Goal: Task Accomplishment & Management: Manage account settings

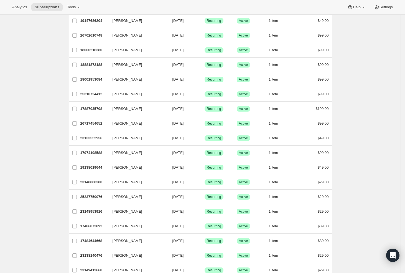
scroll to position [6, 0]
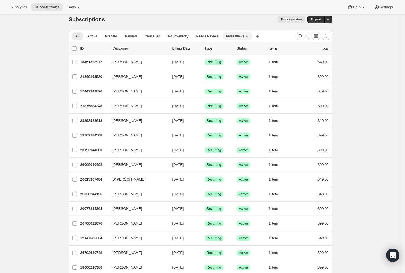
click at [244, 37] on span "More views" at bounding box center [235, 36] width 18 height 4
click at [246, 61] on button "MP Active" at bounding box center [255, 59] width 55 height 10
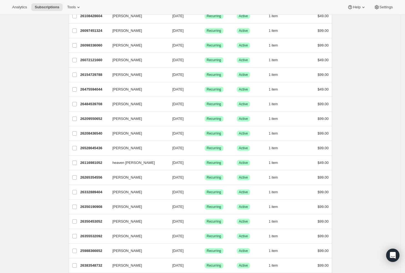
scroll to position [0, 0]
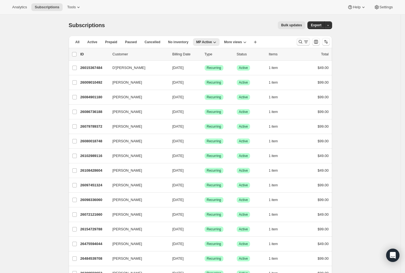
click at [301, 42] on icon "Search and filter results" at bounding box center [301, 42] width 6 height 6
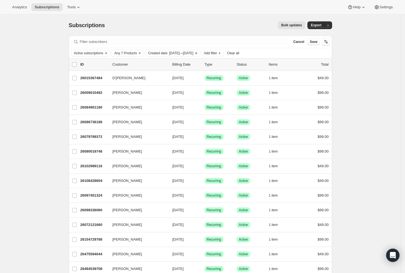
click at [198, 53] on icon "Clear" at bounding box center [196, 53] width 4 height 4
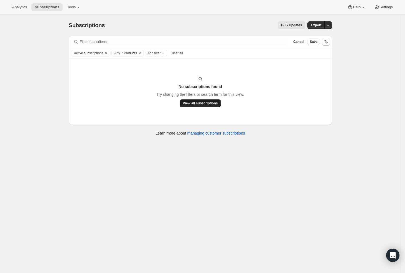
click at [206, 103] on span "View all subscriptions" at bounding box center [200, 103] width 35 height 4
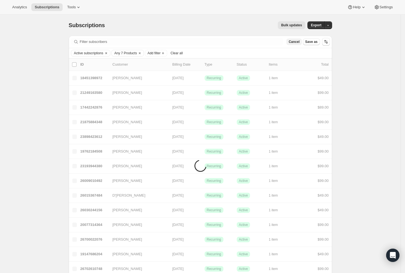
click at [299, 41] on span "Cancel" at bounding box center [293, 42] width 11 height 4
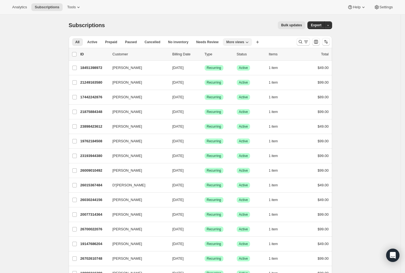
click at [234, 43] on span "More views" at bounding box center [235, 42] width 18 height 4
click at [247, 53] on button "Sermonary Active" at bounding box center [255, 55] width 55 height 10
click at [224, 42] on span "Sermonary Active" at bounding box center [210, 42] width 28 height 4
click at [306, 42] on icon "Search and filter results" at bounding box center [306, 42] width 6 height 6
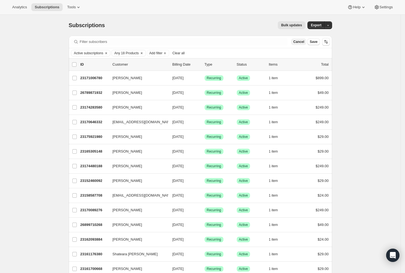
click at [301, 43] on span "Cancel" at bounding box center [298, 42] width 11 height 4
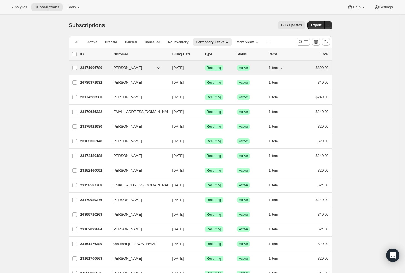
click at [286, 67] on div "1 item" at bounding box center [283, 68] width 28 height 8
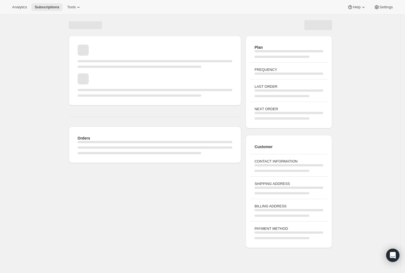
click at [50, 9] on span "Subscriptions" at bounding box center [47, 7] width 25 height 4
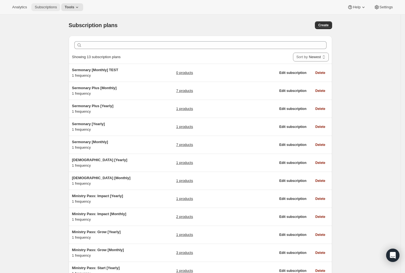
click at [45, 8] on span "Subscriptions" at bounding box center [46, 7] width 22 height 4
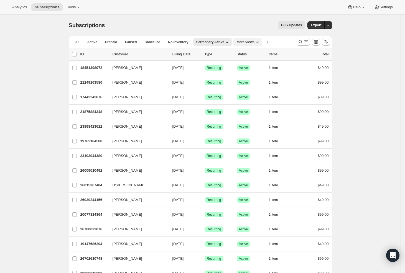
click at [258, 42] on icon "More views" at bounding box center [257, 42] width 6 height 6
click at [256, 64] on button "MP Active" at bounding box center [265, 65] width 55 height 10
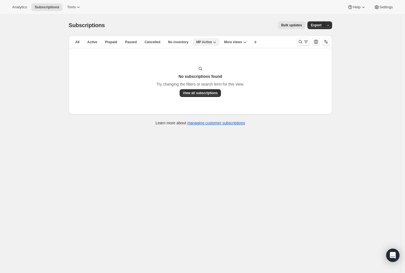
click at [217, 43] on icon "button" at bounding box center [215, 42] width 6 height 6
click at [302, 42] on icon "Search and filter results" at bounding box center [301, 42] width 6 height 6
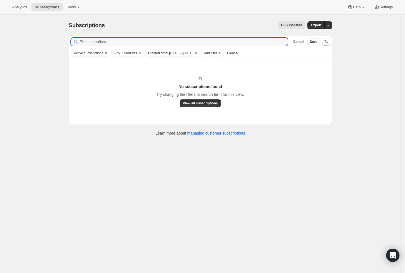
click at [198, 53] on icon "Clear" at bounding box center [196, 53] width 4 height 4
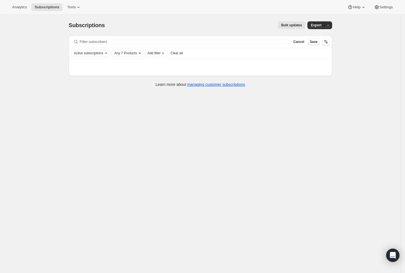
click at [132, 53] on span "Any 7 Products" at bounding box center [125, 53] width 22 height 4
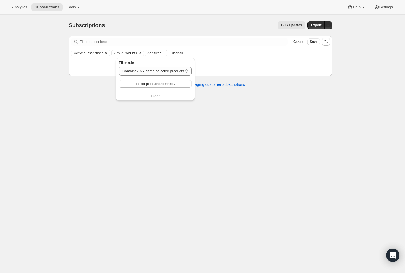
click at [358, 58] on div "Subscriptions. This page is ready Subscriptions Bulk updates More actions Bulk …" at bounding box center [200, 151] width 400 height 273
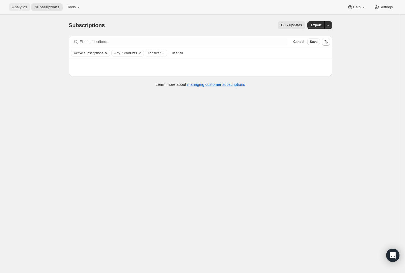
click at [15, 6] on span "Analytics" at bounding box center [19, 7] width 15 height 4
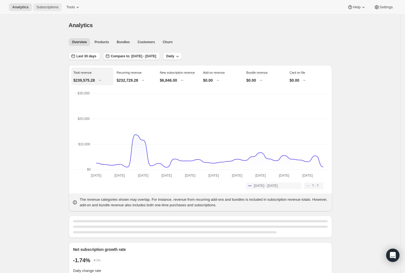
click at [41, 8] on span "Subscriptions" at bounding box center [47, 7] width 22 height 4
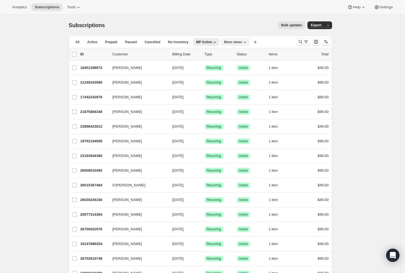
click at [247, 42] on icon "More views" at bounding box center [245, 42] width 6 height 6
click at [242, 76] on button "Trial Conversions Sermonary" at bounding box center [253, 75] width 55 height 10
click at [273, 41] on icon "More views" at bounding box center [271, 42] width 6 height 6
click at [271, 83] on button "Trial Conversions MP" at bounding box center [273, 85] width 43 height 10
click at [303, 41] on icon "Search and filter results" at bounding box center [301, 42] width 6 height 6
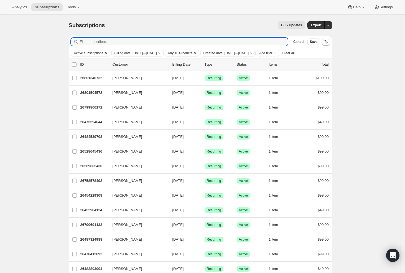
click at [103, 52] on span "Active subscriptions" at bounding box center [88, 53] width 29 height 4
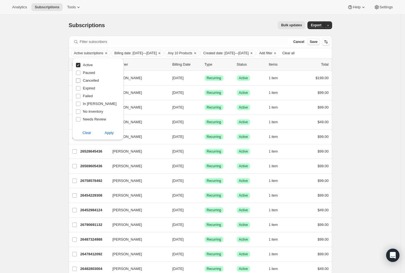
click at [91, 81] on span "Cancelled" at bounding box center [91, 80] width 16 height 4
click at [80, 81] on input "Cancelled" at bounding box center [78, 80] width 4 height 4
checkbox input "true"
click at [78, 65] on input "Active" at bounding box center [78, 65] width 4 height 4
checkbox input "false"
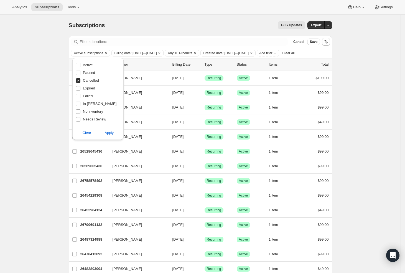
click at [254, 53] on icon "Clear" at bounding box center [251, 53] width 4 height 4
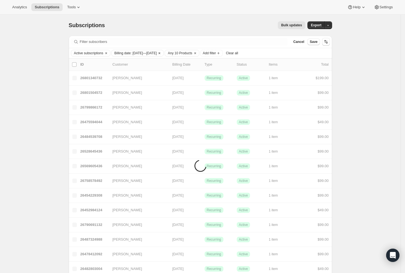
click at [162, 53] on icon "Clear" at bounding box center [159, 53] width 4 height 4
click at [95, 53] on span "Active subscriptions" at bounding box center [88, 53] width 29 height 4
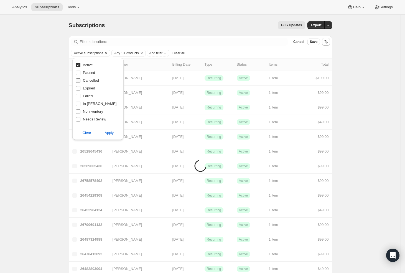
click at [89, 79] on span "Cancelled" at bounding box center [91, 80] width 16 height 4
click at [80, 79] on input "Cancelled" at bounding box center [78, 80] width 4 height 4
checkbox input "true"
click at [87, 66] on span "Active" at bounding box center [88, 65] width 10 height 4
click at [80, 66] on input "Active" at bounding box center [78, 65] width 4 height 4
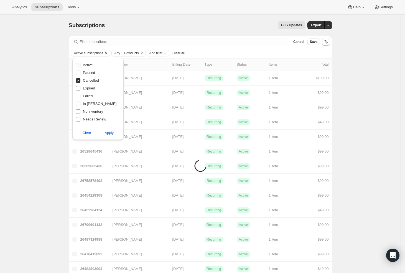
checkbox input "false"
click at [108, 133] on span "Apply" at bounding box center [108, 133] width 9 height 6
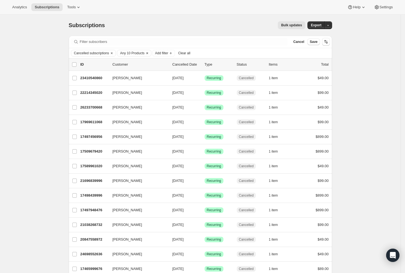
click at [142, 52] on span "Any 10 Products" at bounding box center [132, 53] width 24 height 4
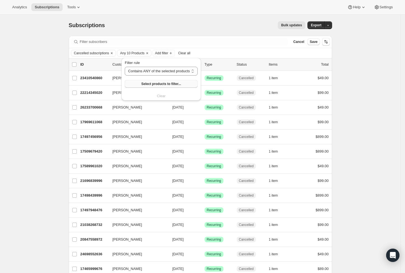
click at [165, 82] on span "Select products to filter..." at bounding box center [161, 84] width 40 height 4
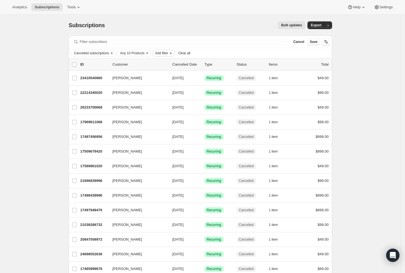
click at [168, 52] on span "Add filter" at bounding box center [161, 53] width 13 height 4
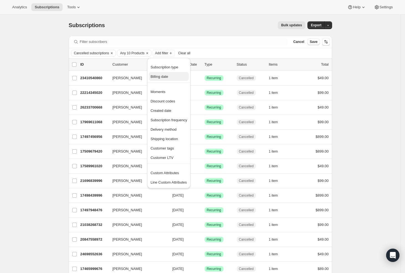
click at [170, 79] on span "Billing date" at bounding box center [168, 77] width 37 height 6
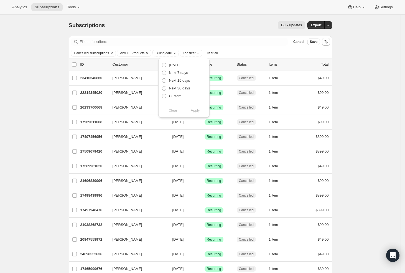
click at [242, 53] on div "Cancelled subscriptions Any 10 Products Billing date Add filter Clear all" at bounding box center [200, 53] width 259 height 7
click at [313, 42] on span "Save" at bounding box center [313, 42] width 8 height 4
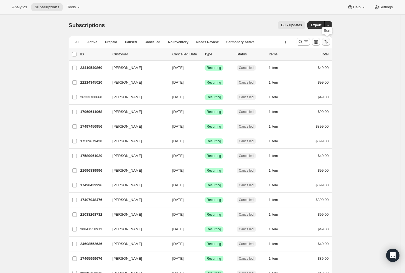
click at [327, 42] on icon "Sort the results" at bounding box center [326, 42] width 6 height 6
click at [317, 75] on span "Cancelled date" at bounding box center [313, 75] width 24 height 4
click at [294, 73] on input "Cancelled date" at bounding box center [294, 73] width 0 height 0
radio input "true"
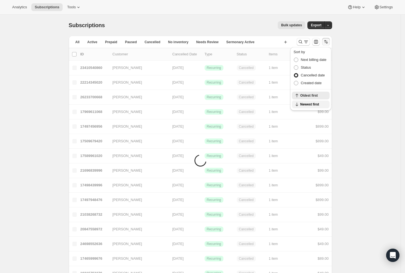
click at [316, 106] on span "Newest first" at bounding box center [313, 104] width 26 height 4
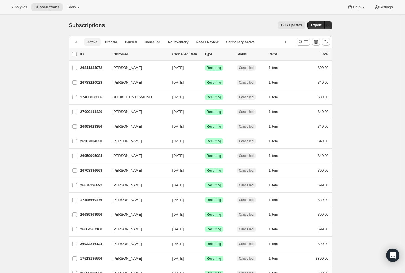
click at [91, 40] on span "Active" at bounding box center [92, 42] width 10 height 4
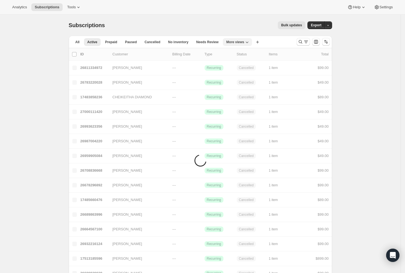
click at [238, 42] on span "More views" at bounding box center [235, 42] width 18 height 4
click at [247, 65] on button "MP Active" at bounding box center [255, 65] width 55 height 10
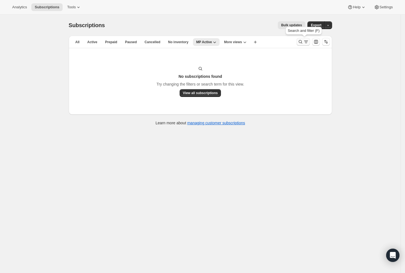
click at [305, 41] on icon "Search and filter results" at bounding box center [306, 42] width 6 height 6
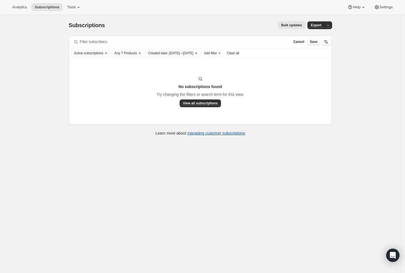
click at [197, 53] on icon "Clear" at bounding box center [196, 53] width 2 height 2
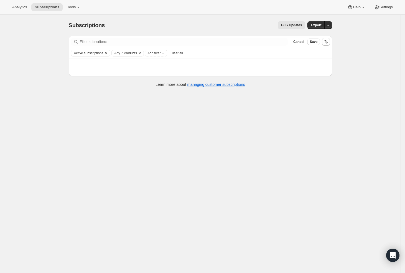
click at [137, 52] on span "Any 7 Products" at bounding box center [125, 53] width 22 height 4
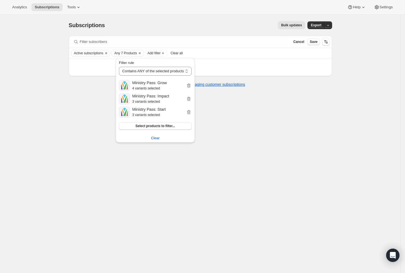
scroll to position [15, 0]
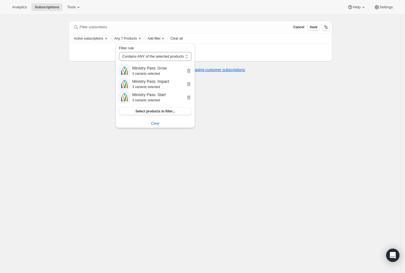
click at [63, 106] on div "Subscriptions. This page is ready Subscriptions Bulk updates More actions Bulk …" at bounding box center [200, 136] width 400 height 273
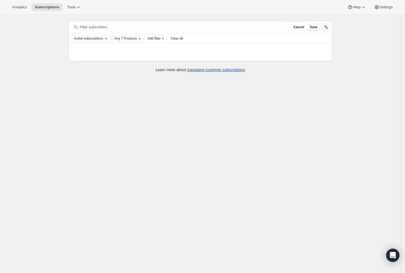
scroll to position [0, 0]
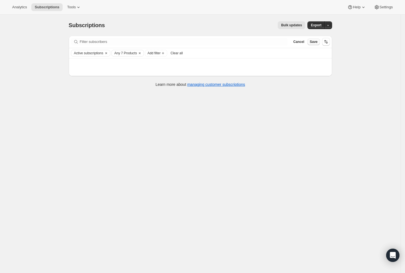
click at [316, 42] on span "Save" at bounding box center [313, 42] width 8 height 4
click at [297, 44] on span "Cancel" at bounding box center [298, 42] width 11 height 4
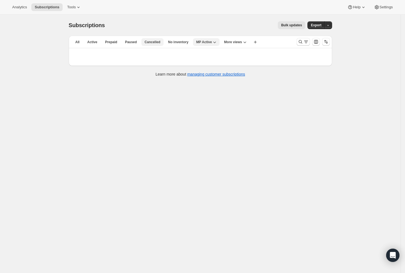
click at [153, 44] on span "Cancelled" at bounding box center [153, 42] width 16 height 4
click at [247, 45] on button "More views" at bounding box center [241, 42] width 29 height 8
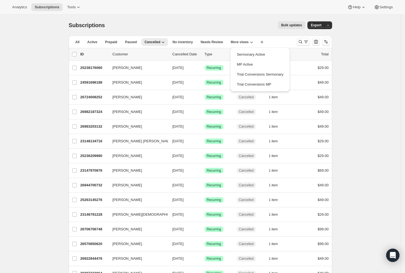
click at [300, 40] on icon "Search and filter results" at bounding box center [301, 42] width 6 height 6
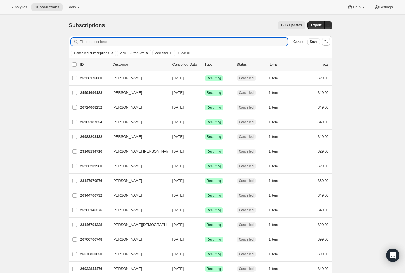
click at [141, 52] on span "Any 18 Products" at bounding box center [132, 53] width 24 height 4
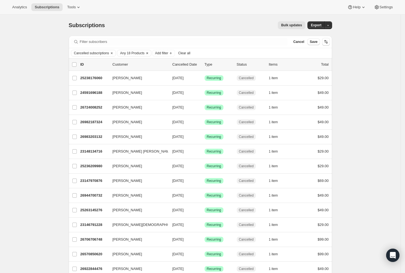
click at [142, 53] on span "Any 18 Products" at bounding box center [132, 53] width 24 height 4
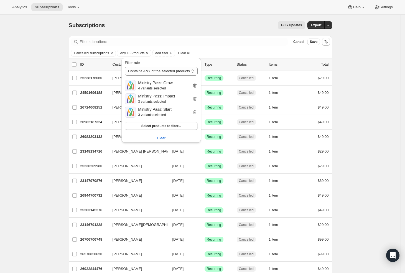
click at [196, 85] on icon "button" at bounding box center [195, 86] width 4 height 4
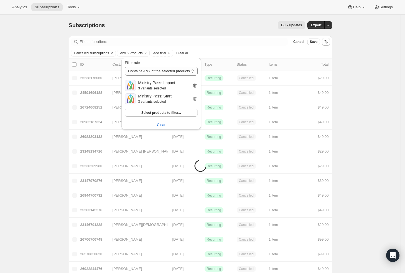
click at [194, 86] on icon "button" at bounding box center [194, 86] width 1 height 2
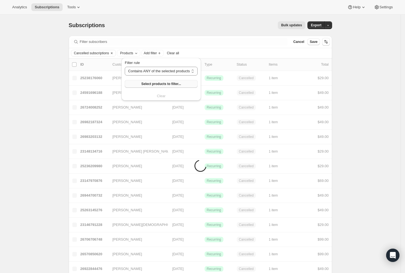
click at [173, 84] on span "Select products to filter..." at bounding box center [161, 84] width 40 height 4
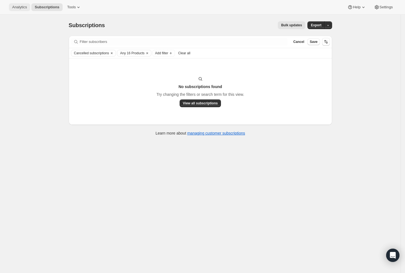
click at [18, 9] on span "Analytics" at bounding box center [19, 7] width 15 height 4
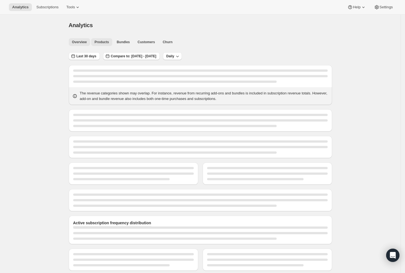
click at [109, 43] on span "Products" at bounding box center [101, 42] width 14 height 4
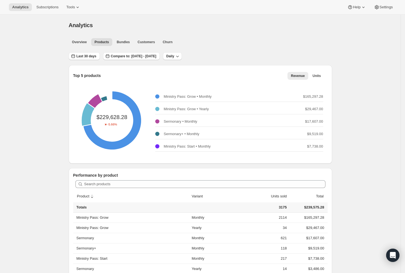
scroll to position [127, 0]
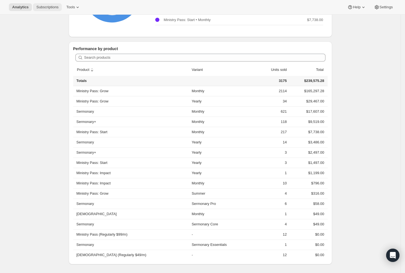
click at [38, 8] on span "Subscriptions" at bounding box center [47, 7] width 22 height 4
